Goal: Transaction & Acquisition: Purchase product/service

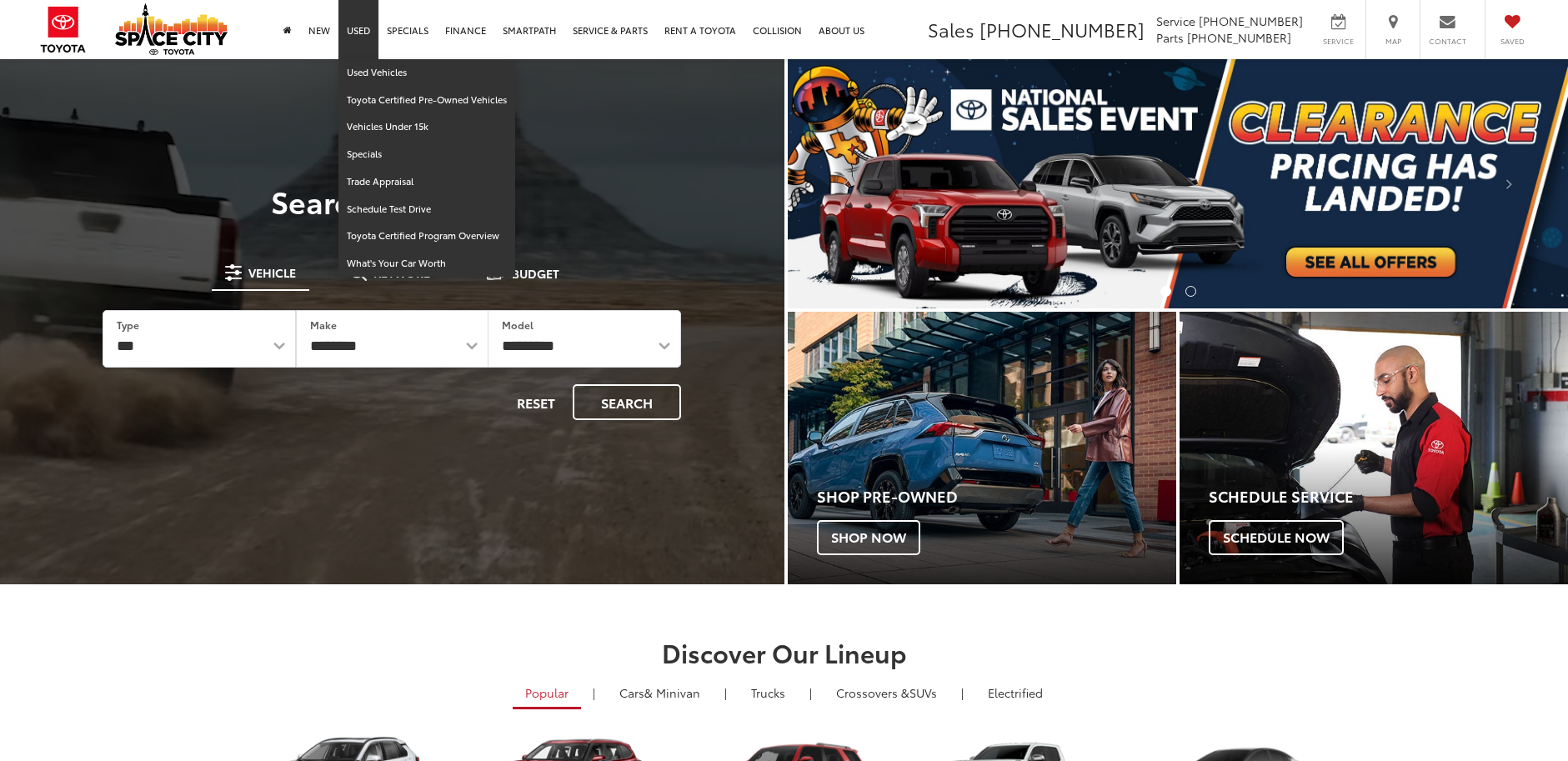
click at [359, 30] on link "Used" at bounding box center [358, 29] width 40 height 59
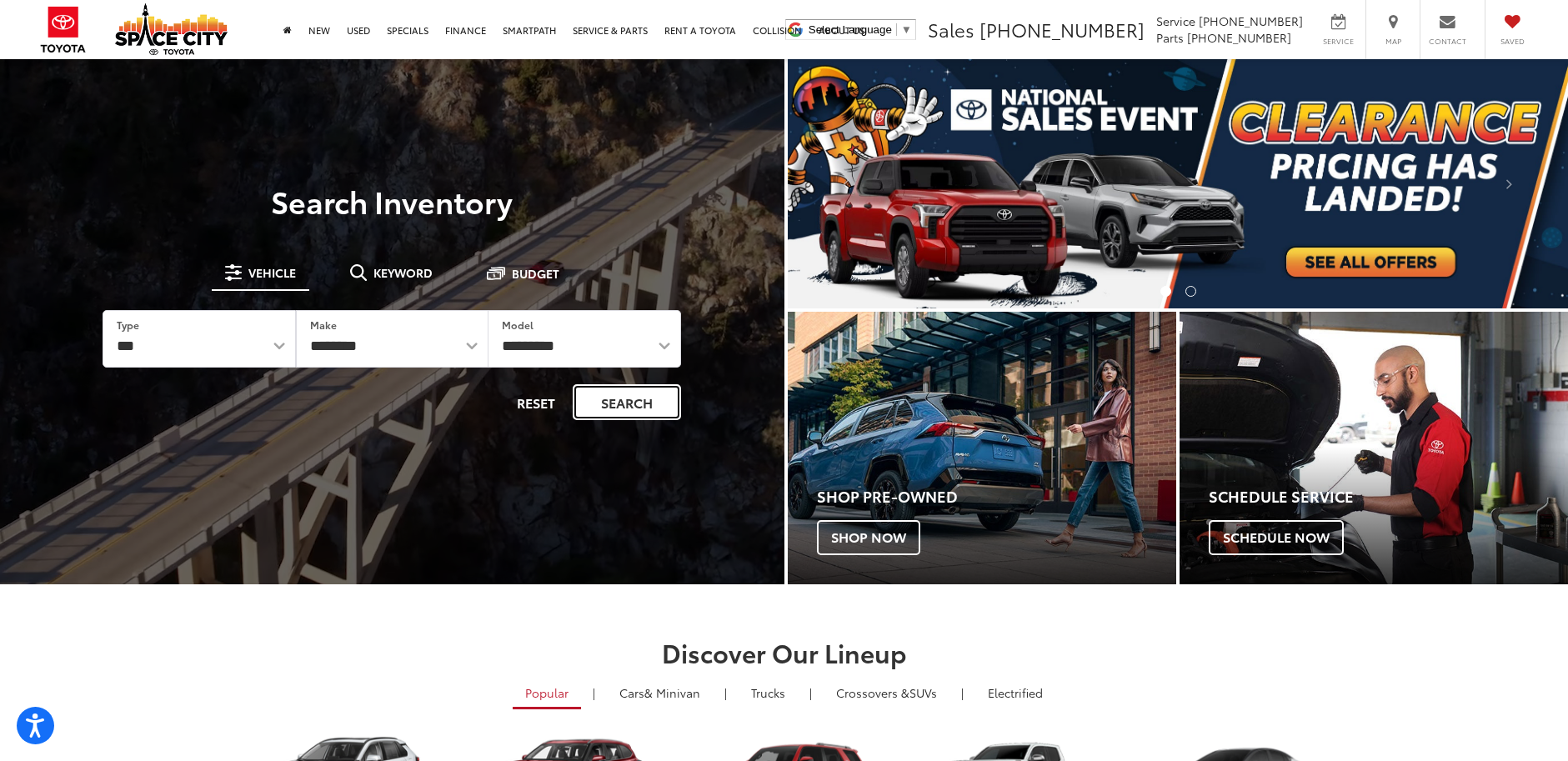
click at [627, 408] on button "Search" at bounding box center [626, 402] width 108 height 36
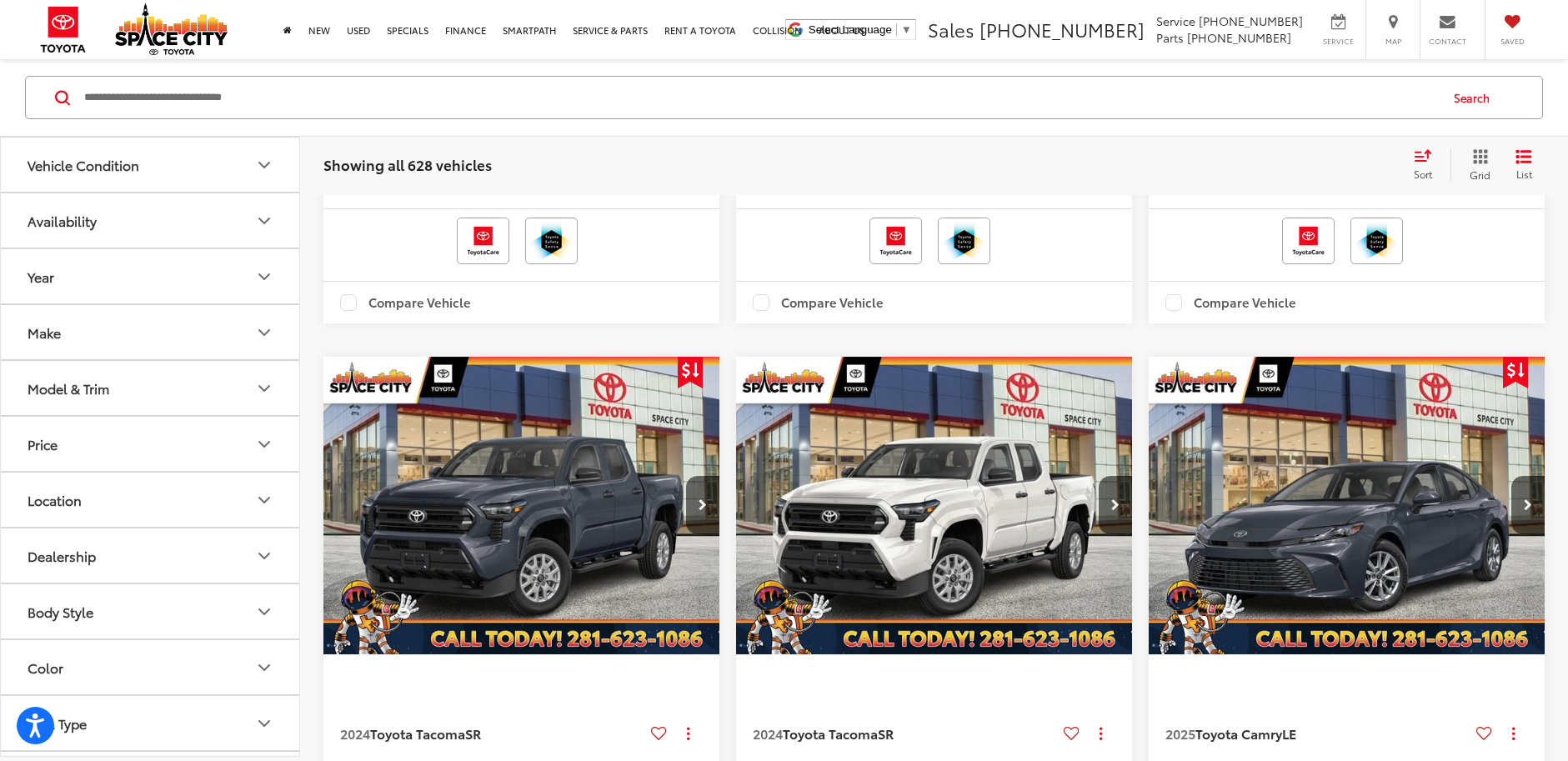
scroll to position [3420, 0]
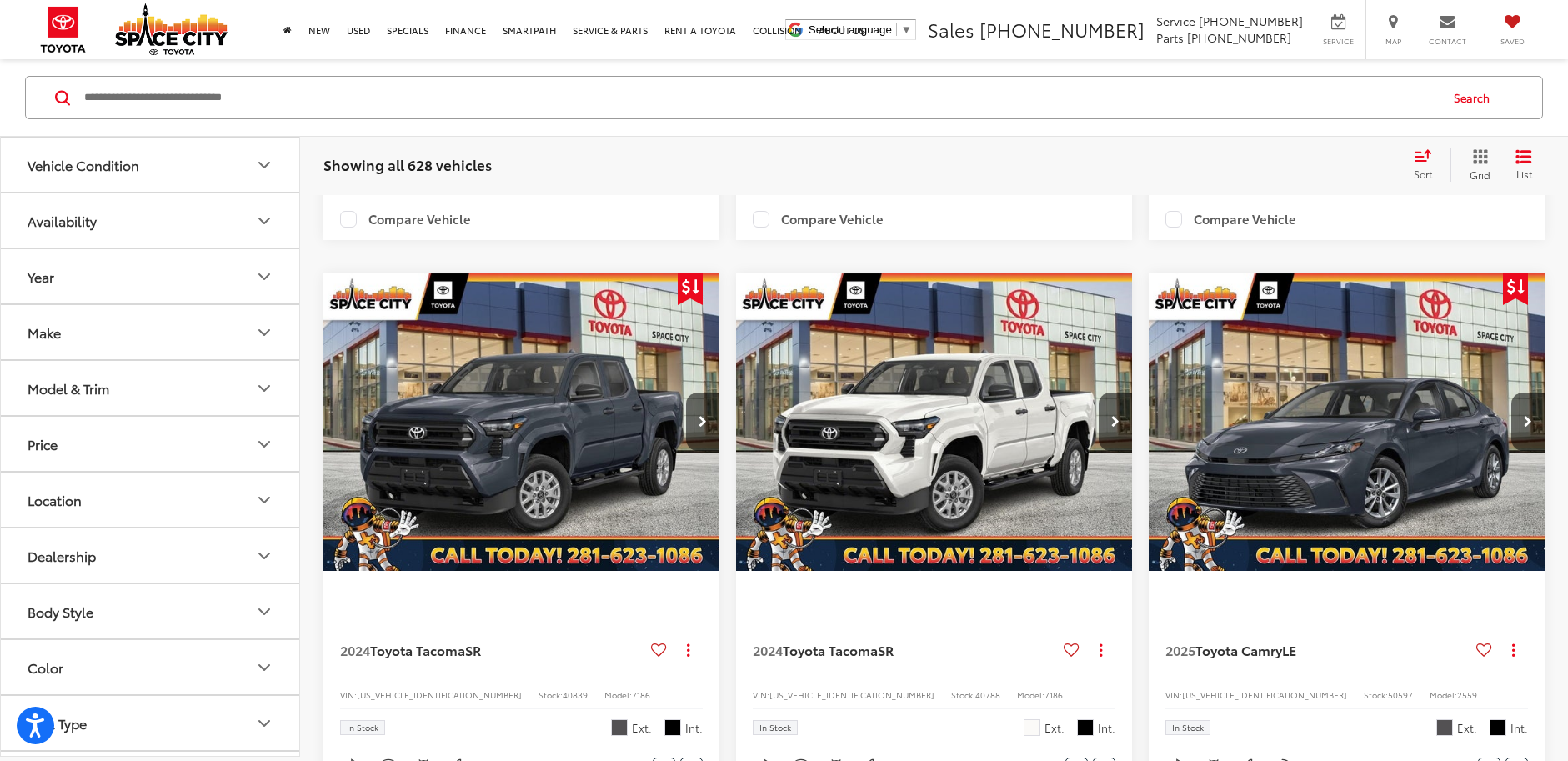
click at [270, 445] on icon "Price" at bounding box center [264, 443] width 20 height 20
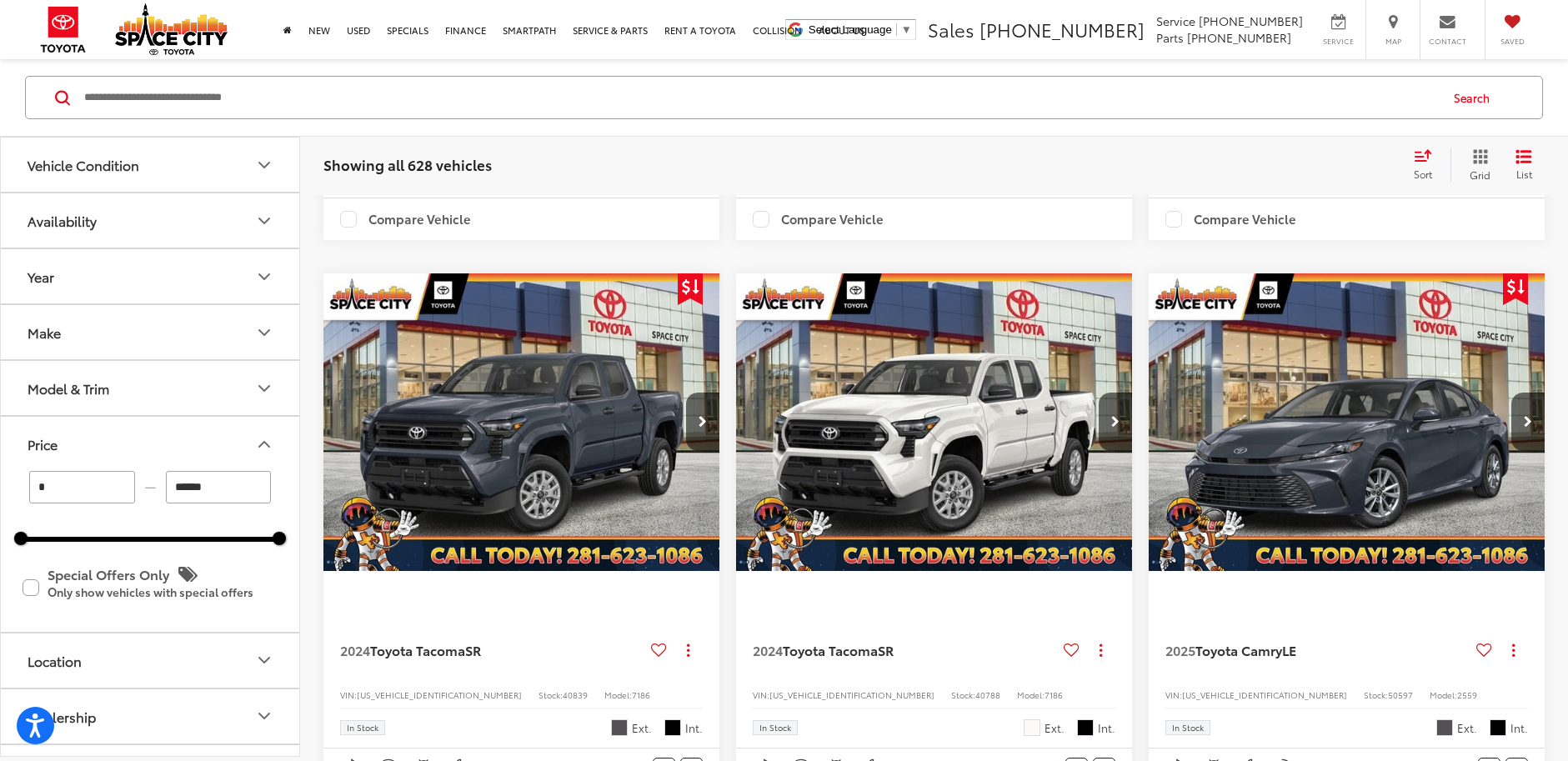
drag, startPoint x: 216, startPoint y: 486, endPoint x: 161, endPoint y: 489, distance: 55.1
click at [161, 489] on div "* — ******" at bounding box center [149, 488] width 258 height 33
type input "******"
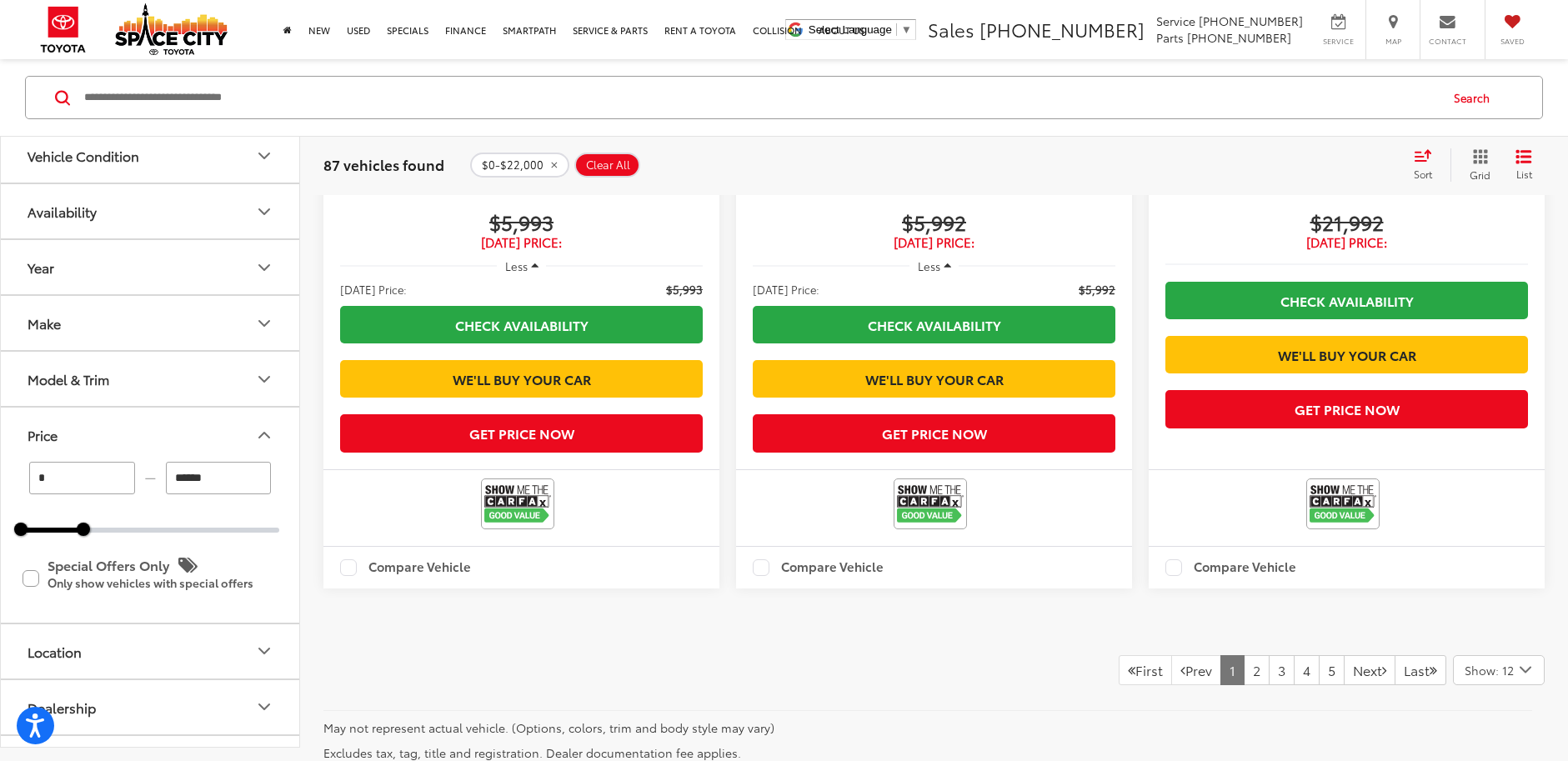
scroll to position [4096, 0]
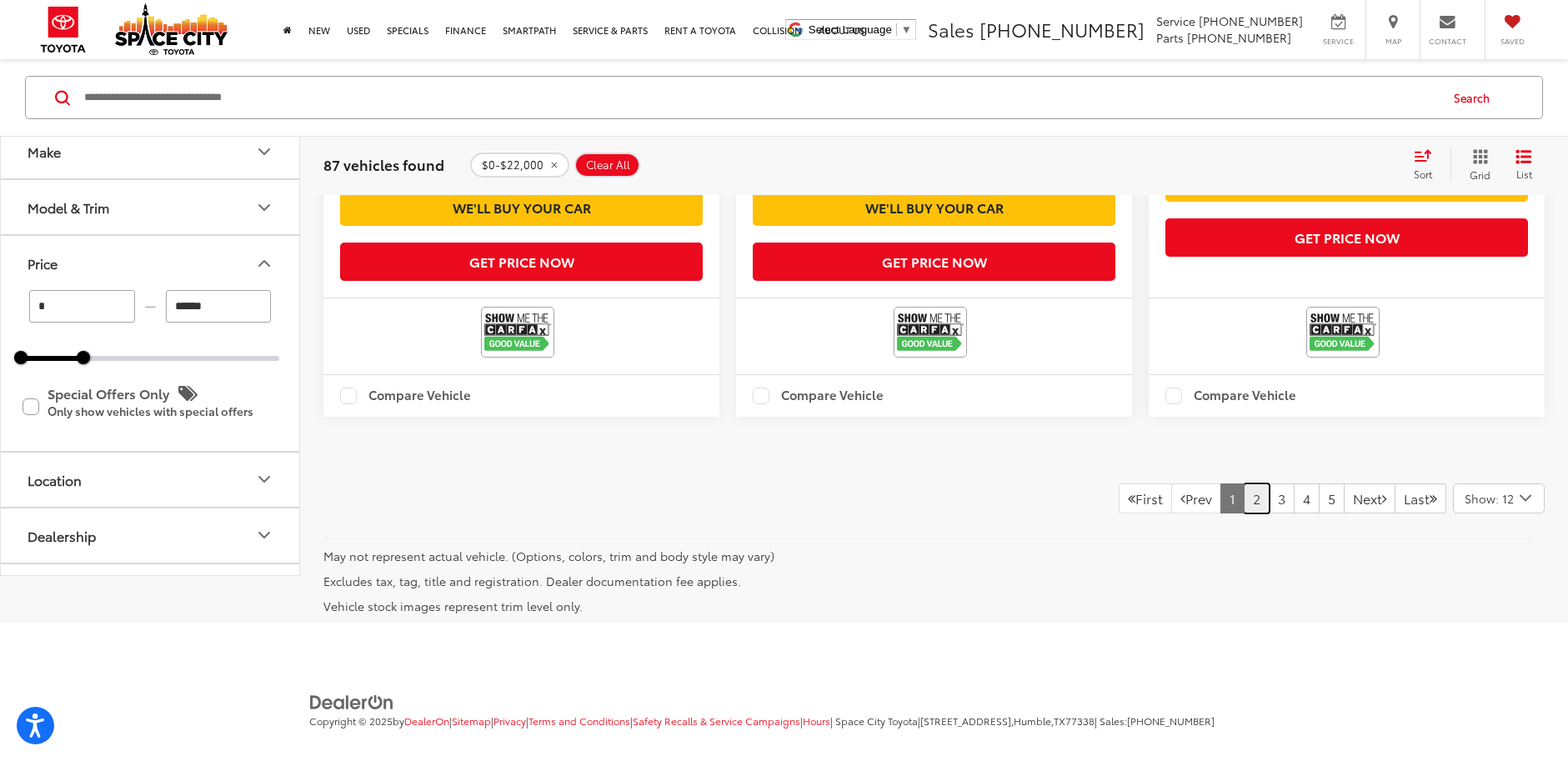
click at [1243, 514] on link "2" at bounding box center [1256, 499] width 26 height 30
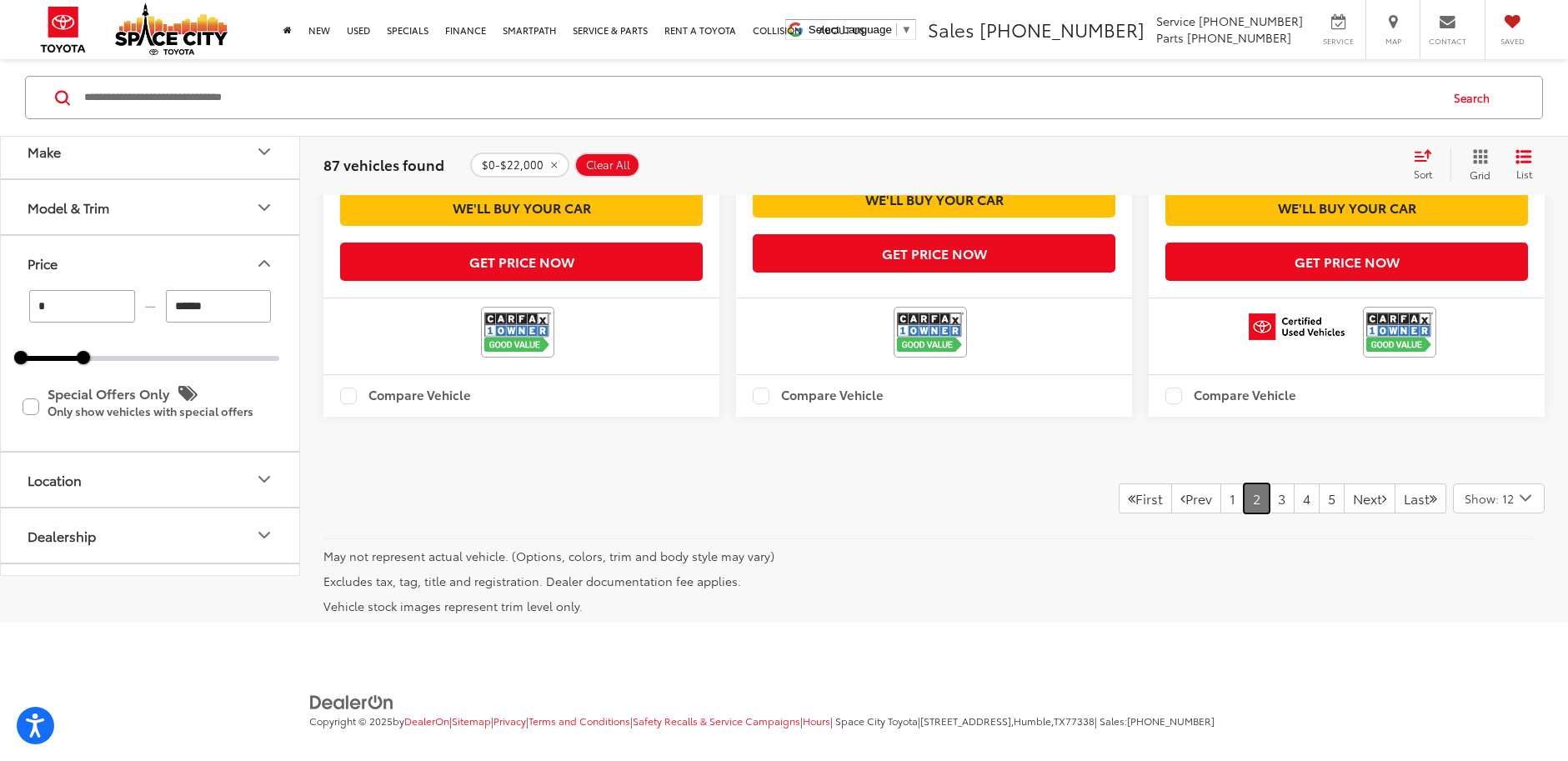
scroll to position [4310, 0]
click at [1268, 484] on link "3" at bounding box center [1282, 499] width 26 height 30
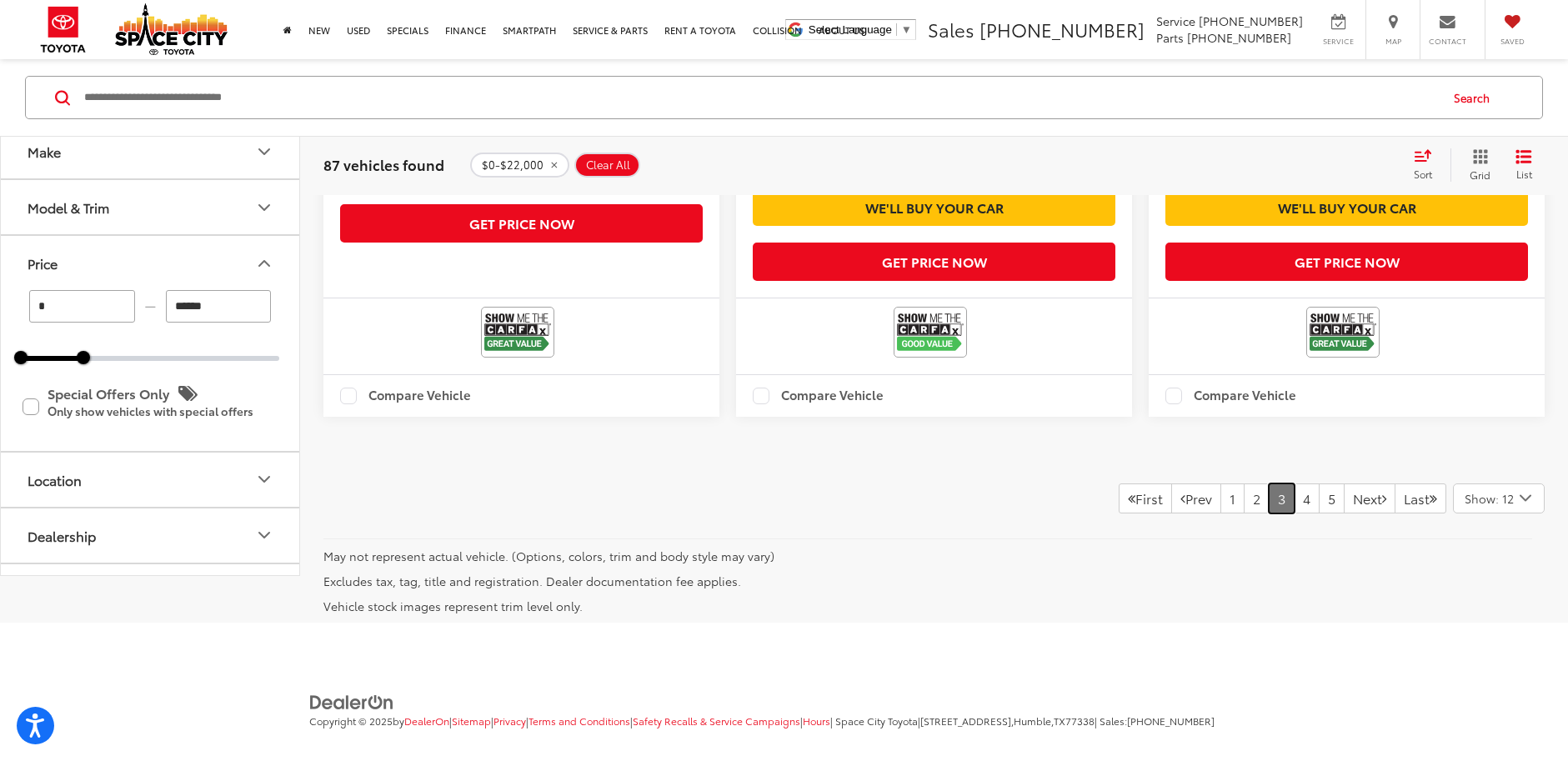
scroll to position [4180, 0]
click at [1294, 514] on link "4" at bounding box center [1307, 499] width 26 height 30
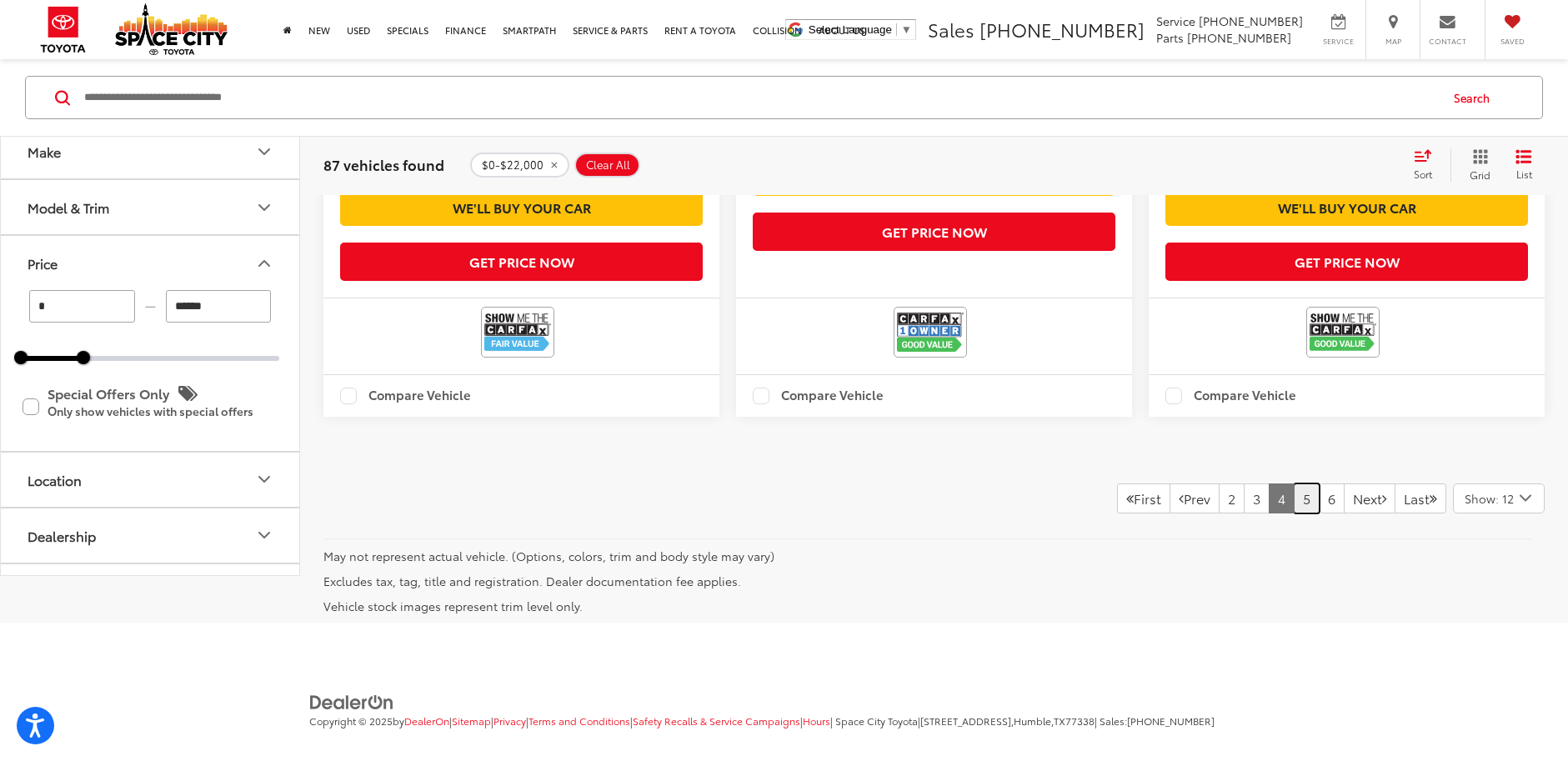
scroll to position [4262, 0]
click at [1294, 484] on link "5" at bounding box center [1307, 499] width 26 height 30
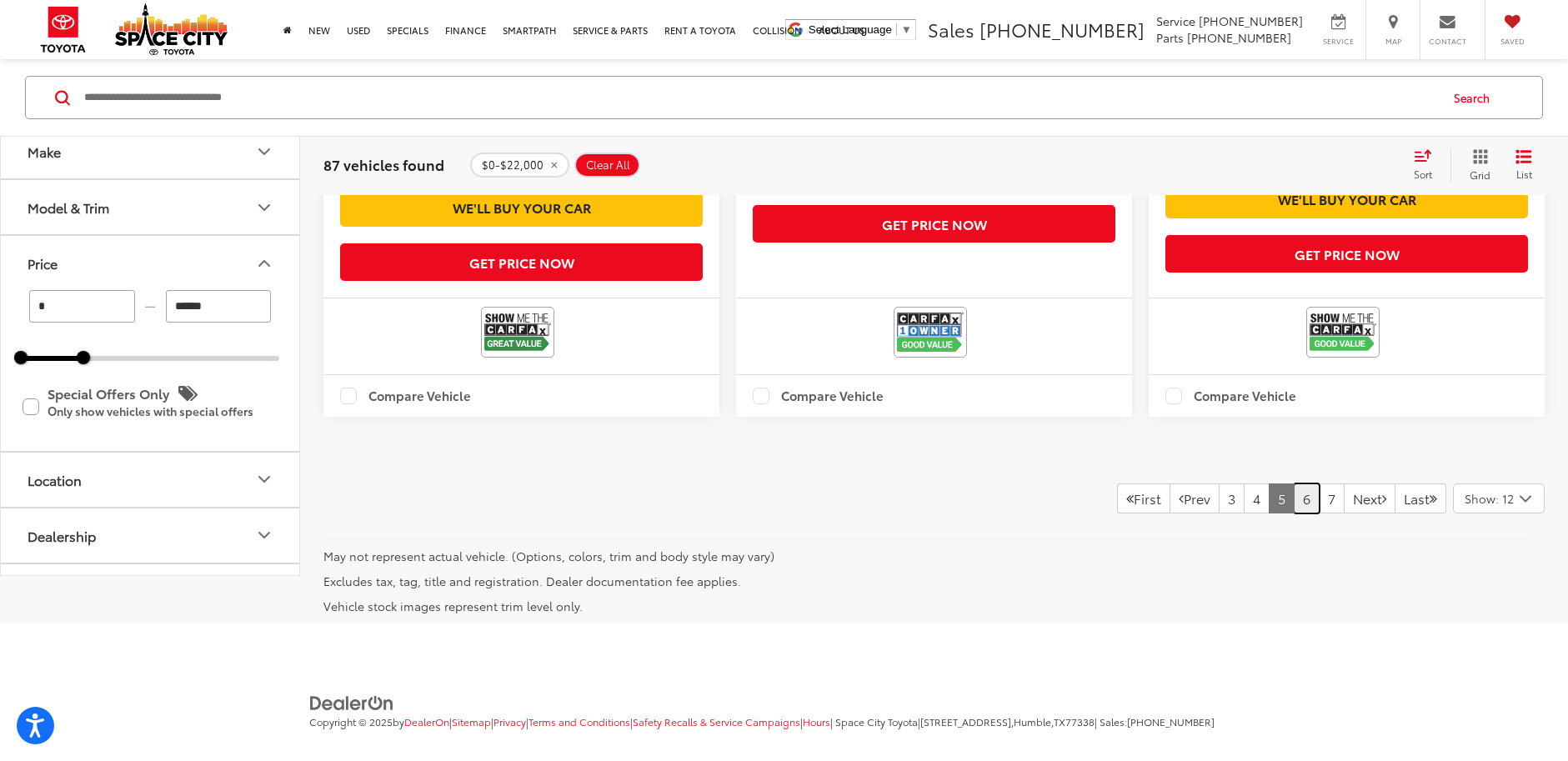
scroll to position [4096, 0]
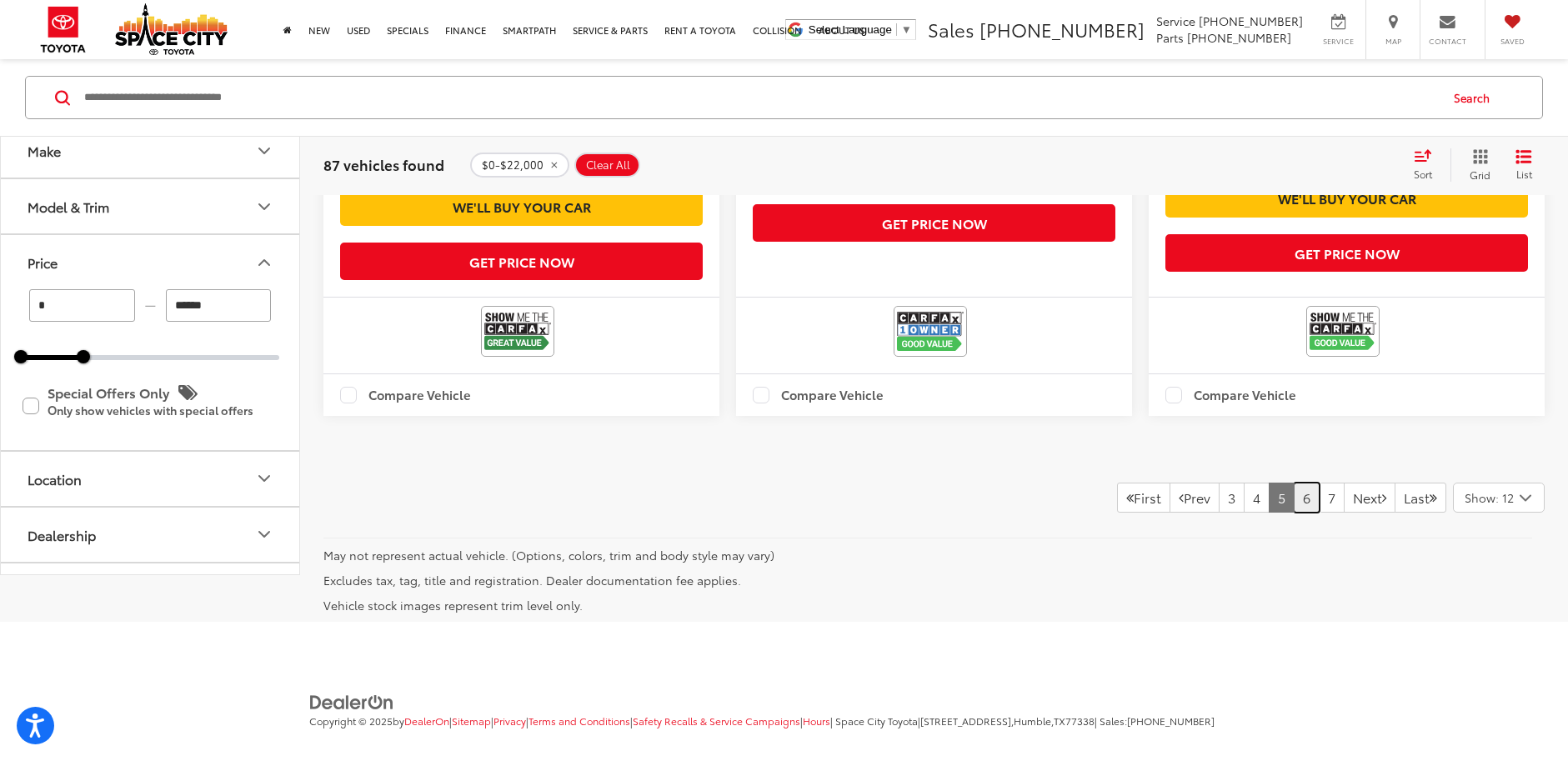
click at [1294, 513] on link "6" at bounding box center [1307, 498] width 26 height 30
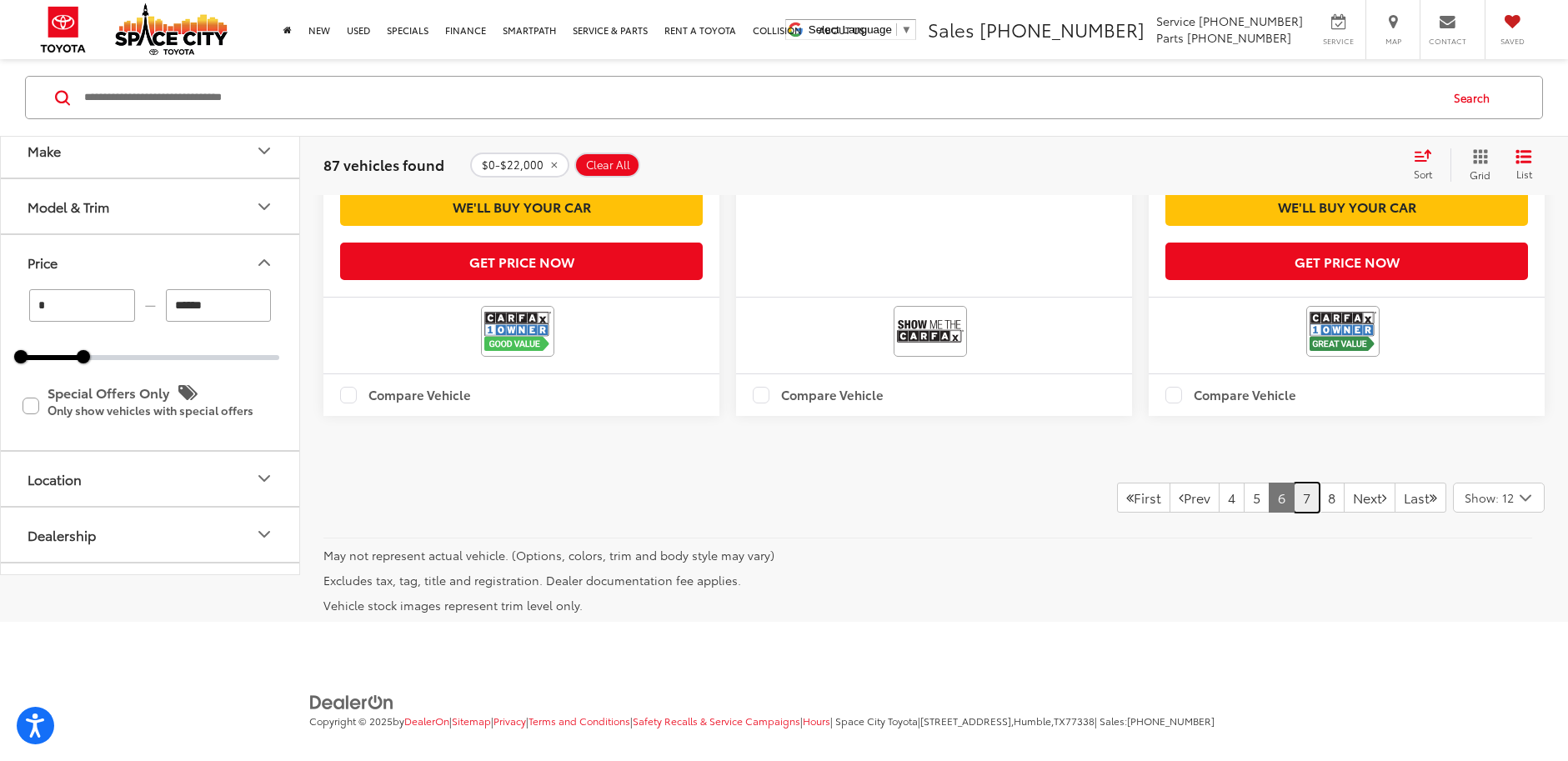
scroll to position [4096, 0]
click at [1294, 513] on link "7" at bounding box center [1307, 498] width 26 height 30
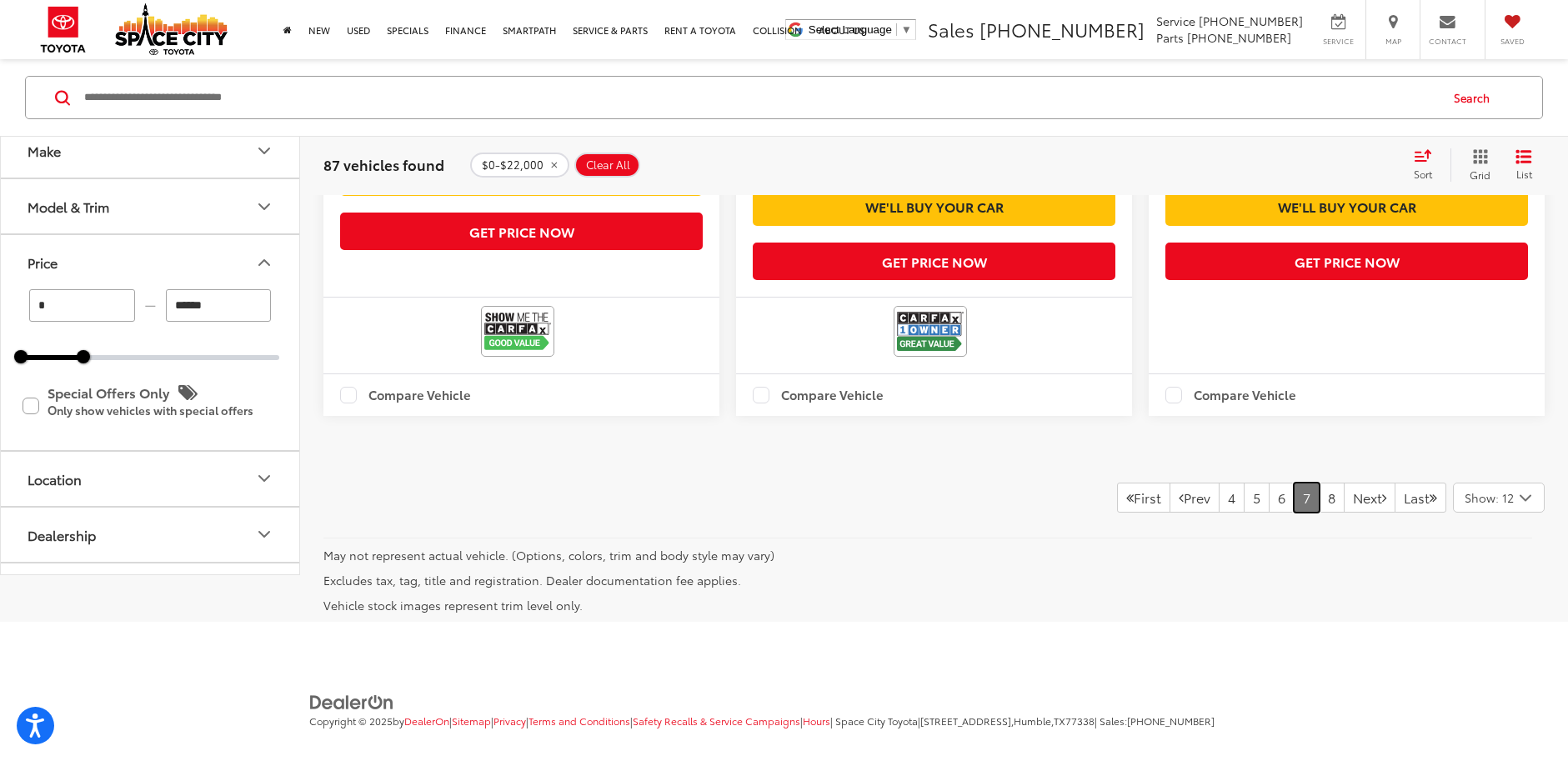
scroll to position [4214, 0]
click at [1318, 483] on link "8" at bounding box center [1331, 498] width 26 height 30
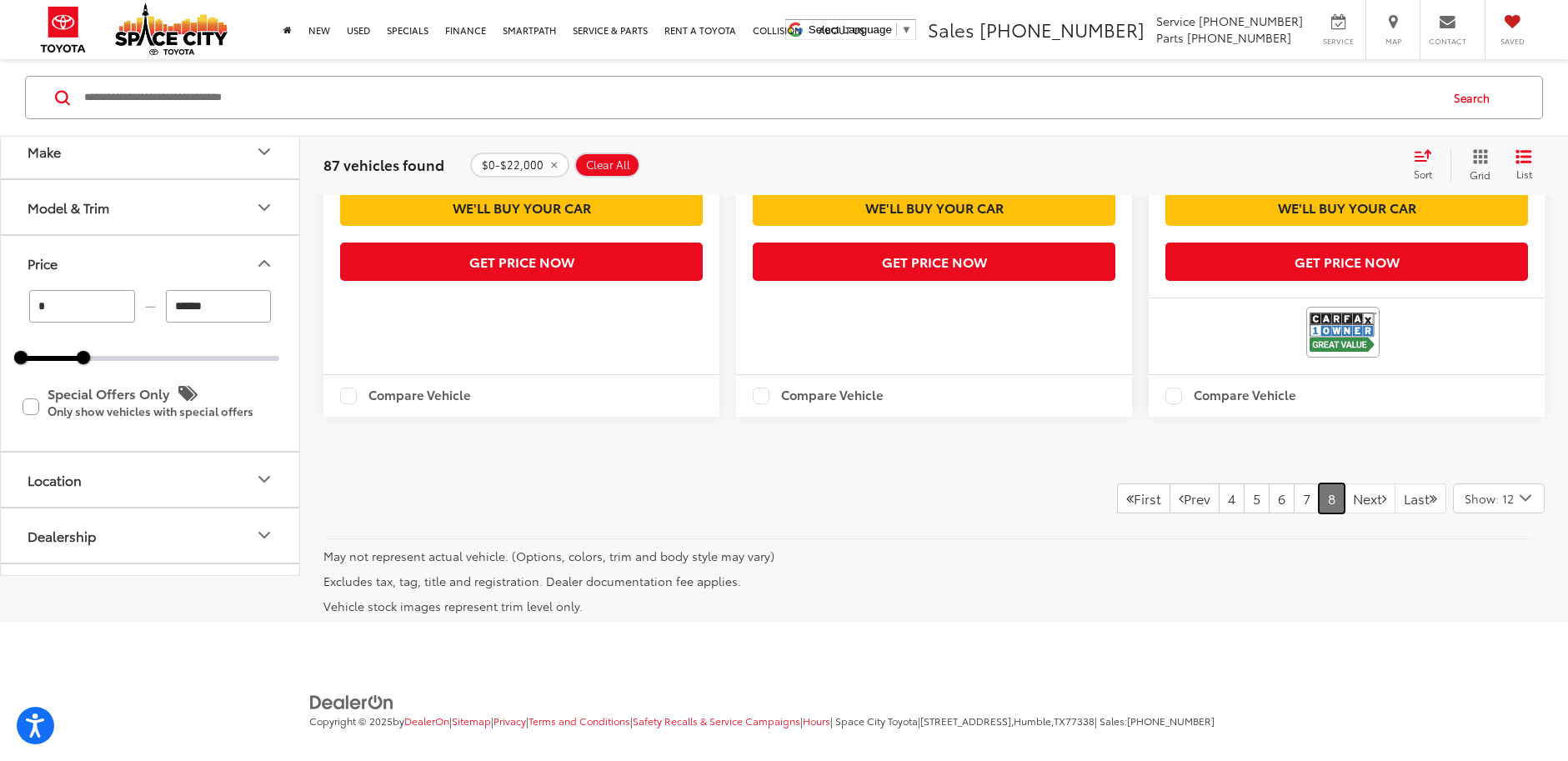
scroll to position [1117, 0]
click at [1525, 496] on icon "Select number of vehicles per page" at bounding box center [1525, 498] width 10 height 5
click at [1483, 517] on button "Show: 12" at bounding box center [1499, 532] width 90 height 30
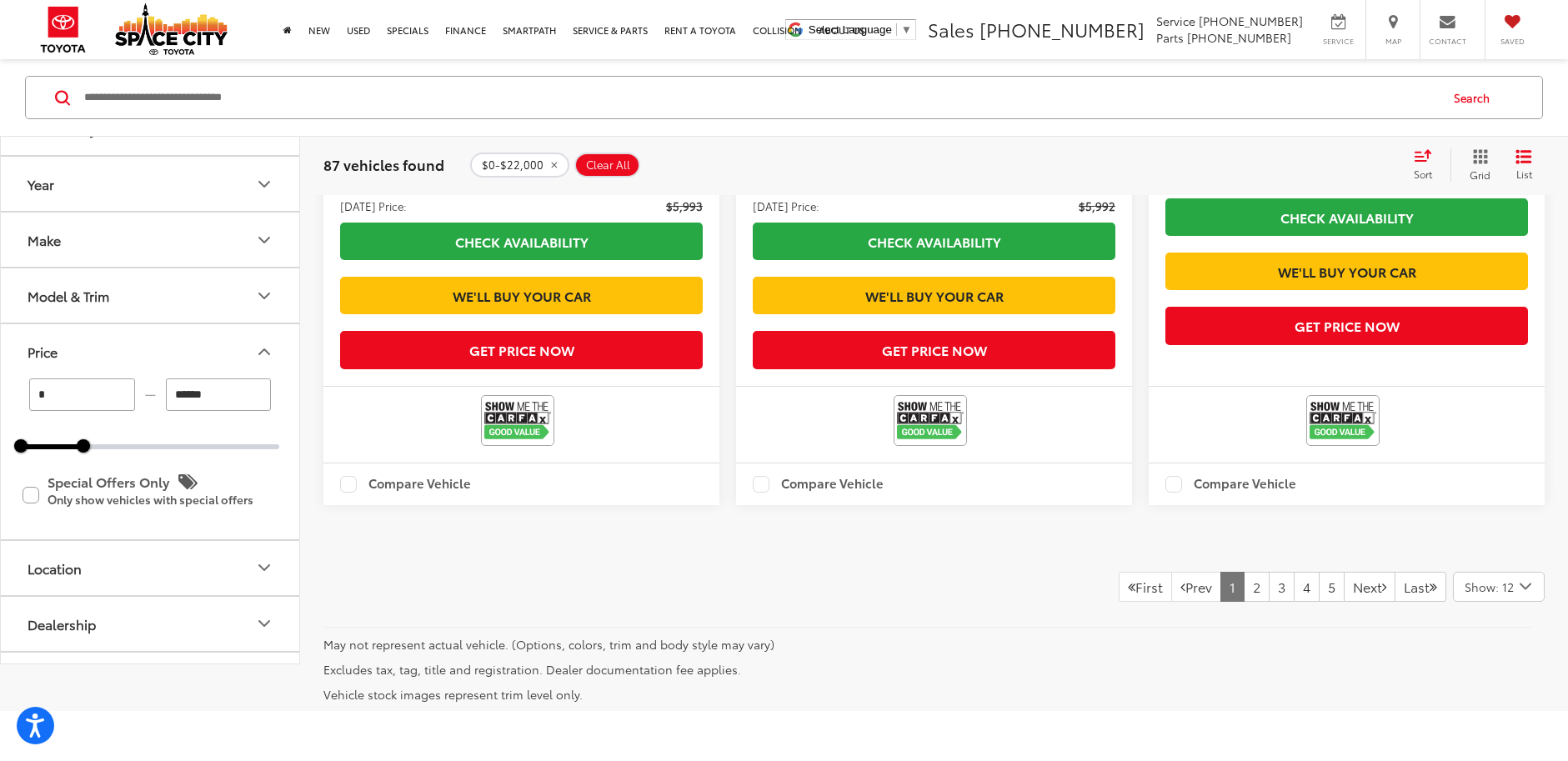
scroll to position [4180, 0]
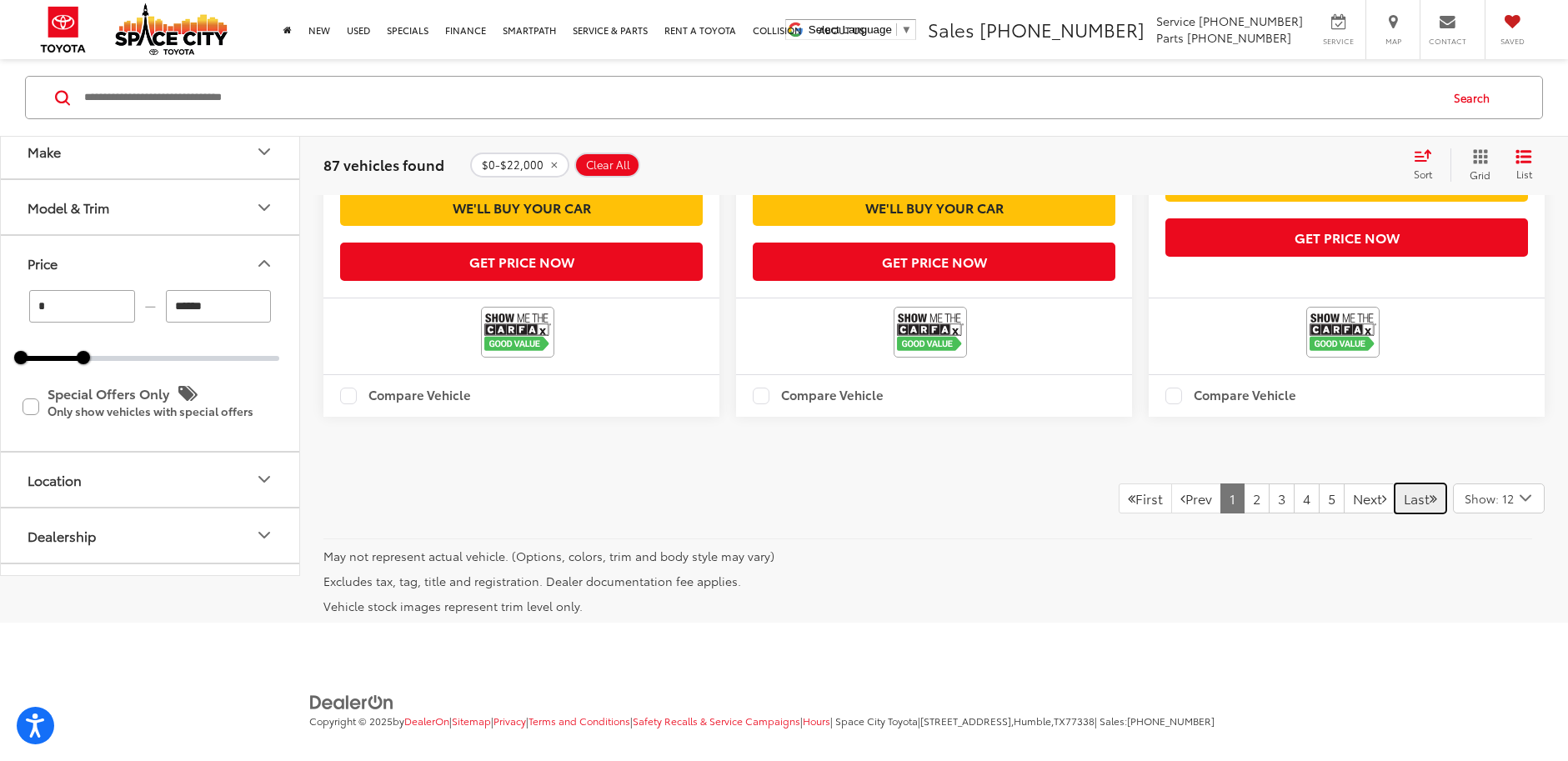
click at [1432, 505] on icon "Last Page" at bounding box center [1433, 499] width 8 height 13
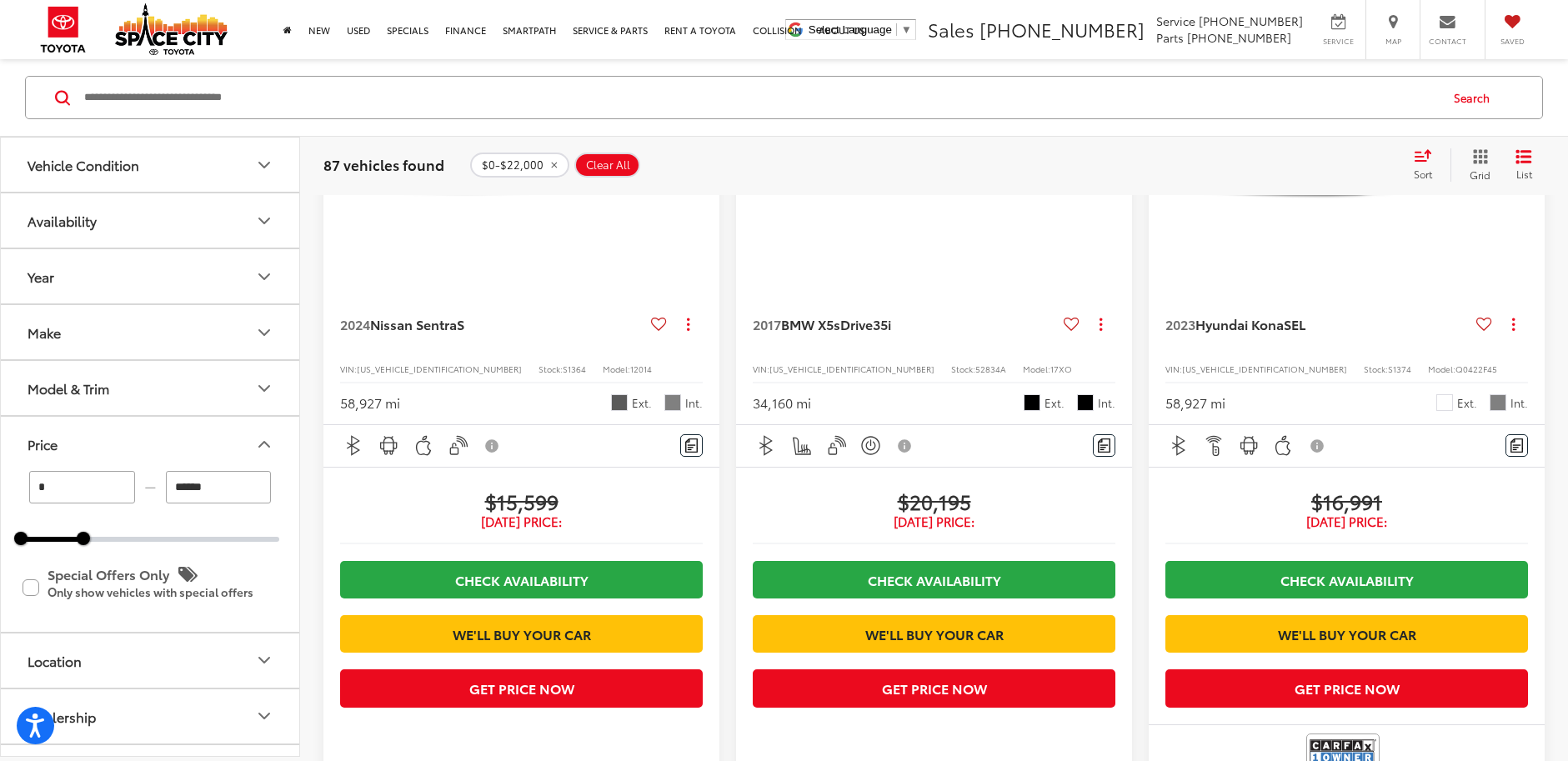
scroll to position [510, 0]
